Goal: Find specific page/section: Find specific page/section

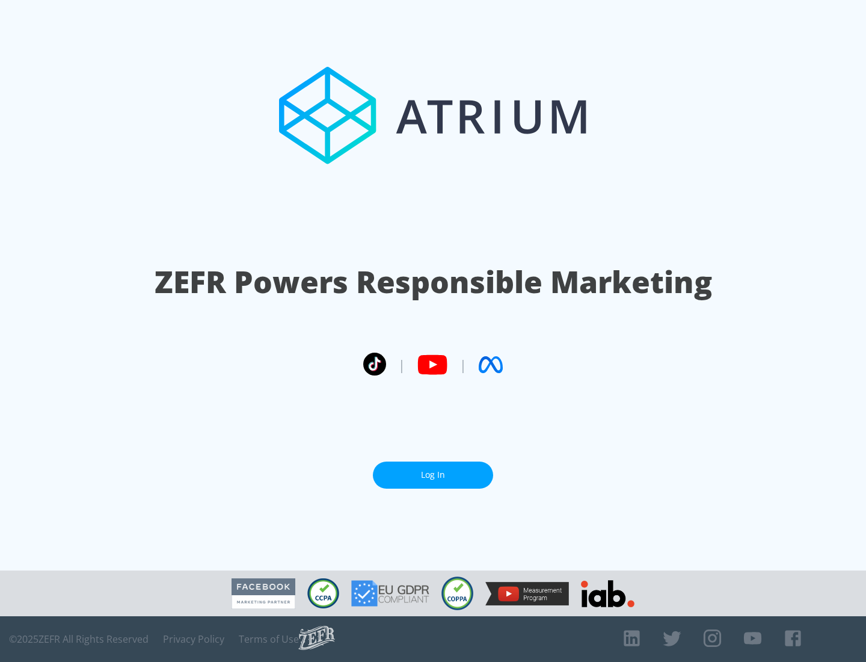
click at [433, 475] on link "Log In" at bounding box center [433, 474] width 120 height 27
